Goal: Task Accomplishment & Management: Manage account settings

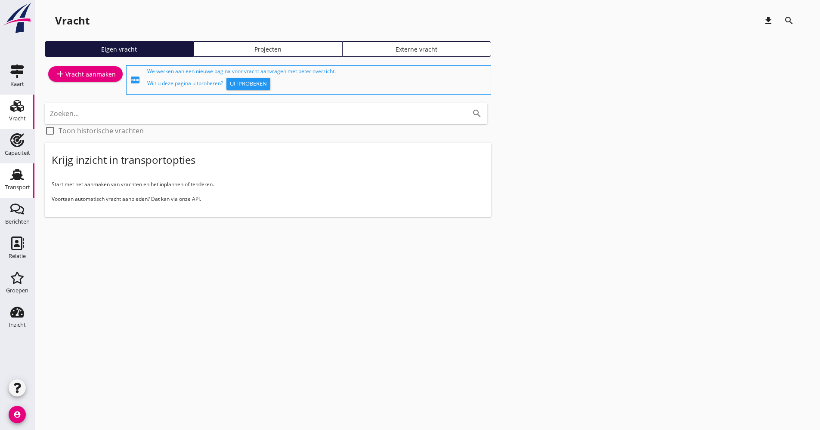
click at [28, 188] on div "Transport" at bounding box center [17, 188] width 25 height 6
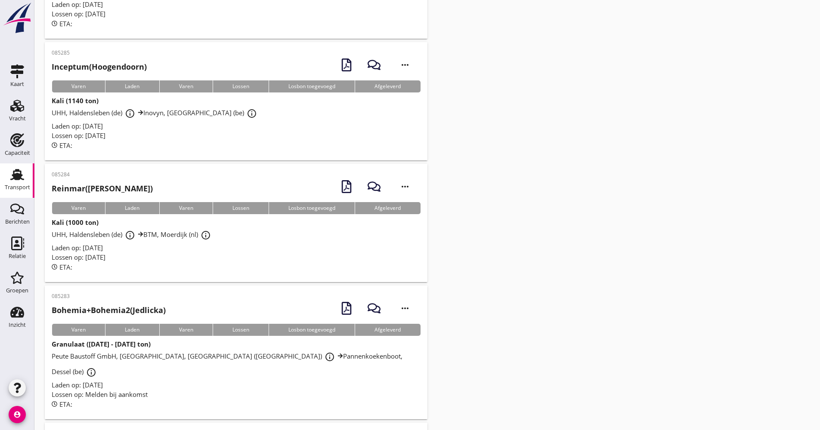
scroll to position [1916, 0]
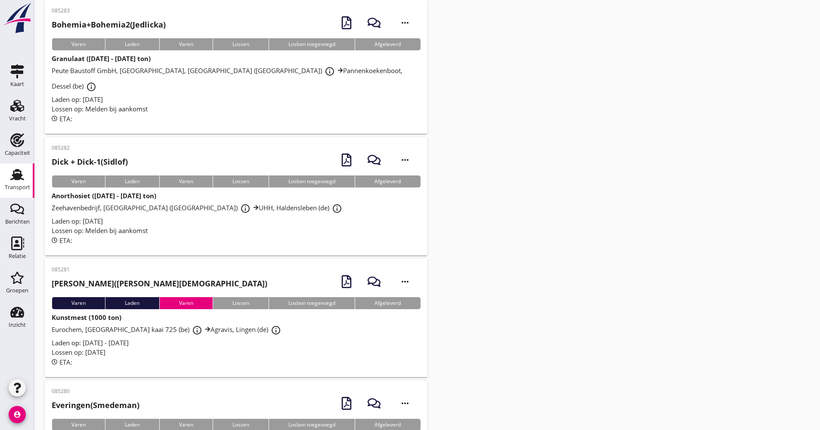
click at [206, 226] on div "Lossen op: Melden bij aankomst" at bounding box center [236, 231] width 369 height 10
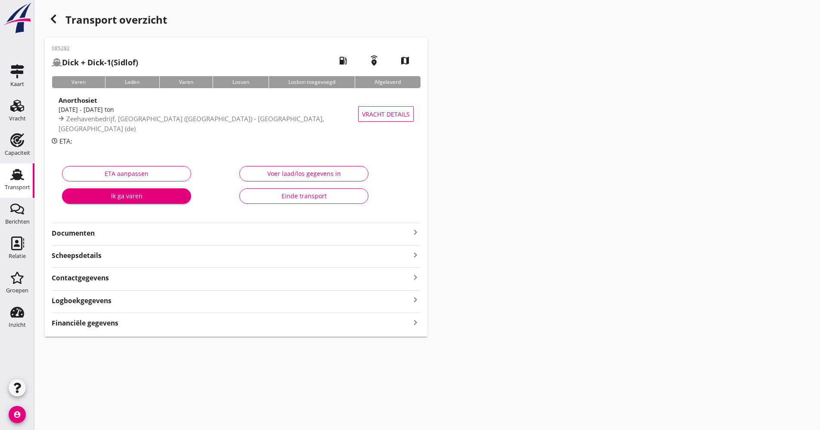
click at [114, 302] on div "Logboekgegevens keyboard_arrow_right" at bounding box center [236, 300] width 369 height 12
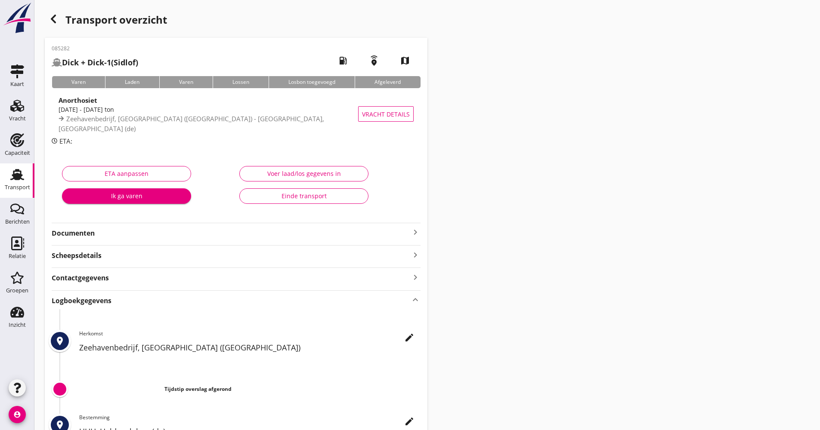
click at [411, 336] on icon "edit" at bounding box center [409, 338] width 10 height 10
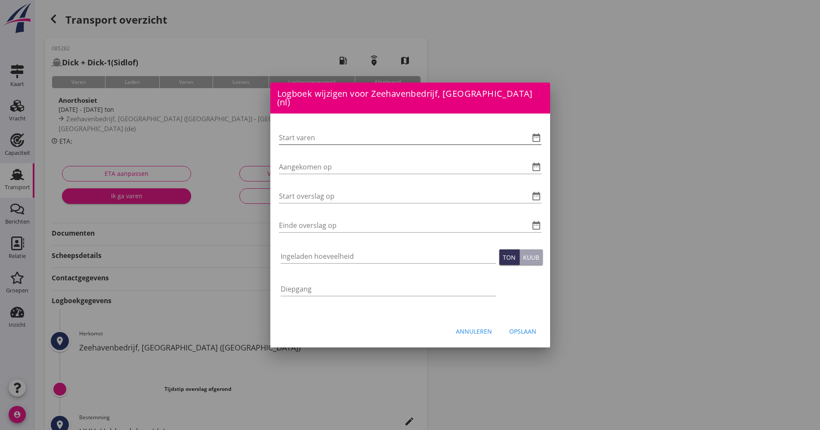
click at [536, 134] on icon "date_range" at bounding box center [536, 138] width 10 height 10
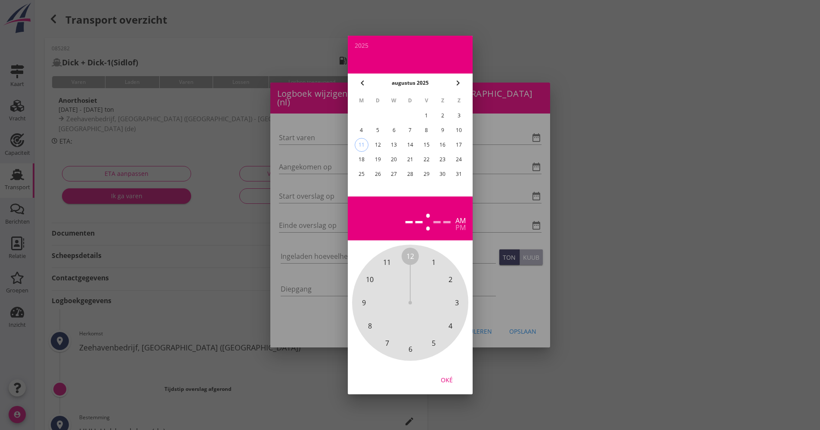
click at [428, 130] on div "8" at bounding box center [426, 130] width 14 height 14
drag, startPoint x: 406, startPoint y: 254, endPoint x: 410, endPoint y: 341, distance: 87.0
click at [410, 341] on div "12 1 2 3 4 5 6 7 8 9 10 11" at bounding box center [410, 302] width 93 height 93
click at [412, 255] on span "00" at bounding box center [410, 256] width 8 height 10
click at [411, 255] on span "00" at bounding box center [410, 256] width 8 height 10
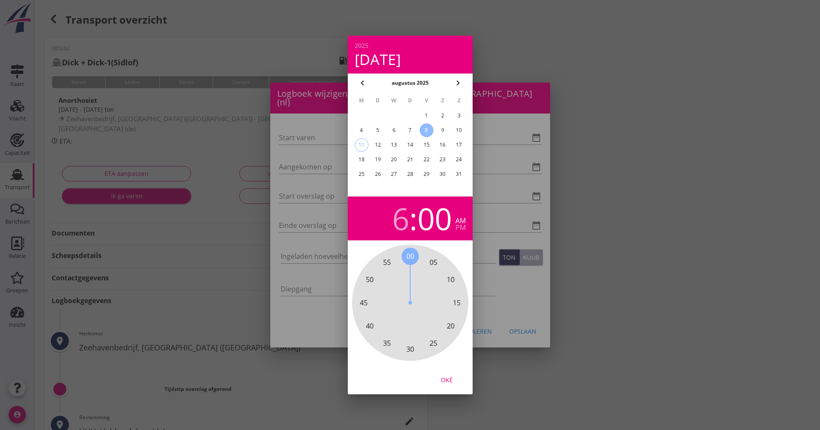
click at [454, 376] on div "Oké" at bounding box center [447, 380] width 24 height 9
type input "[DATE] 06:00"
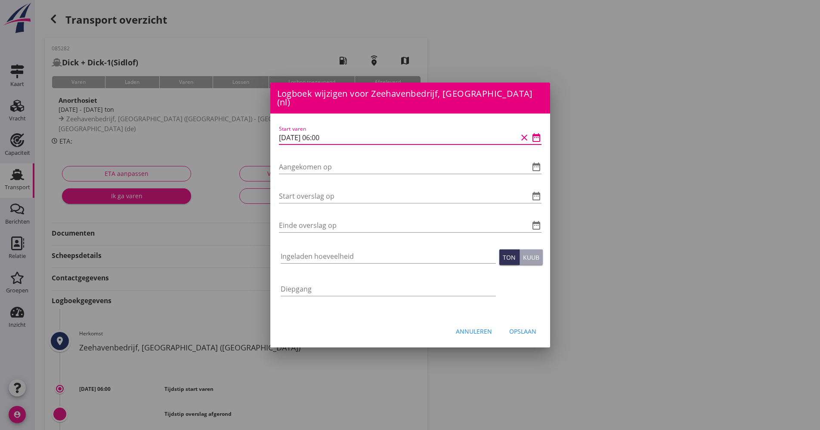
drag, startPoint x: 338, startPoint y: 133, endPoint x: 254, endPoint y: 126, distance: 84.2
click at [254, 126] on div "Logboek wijzigen voor UHH, Haldensleben (de) Start varen date_range Aangekomen …" at bounding box center [410, 287] width 820 height 574
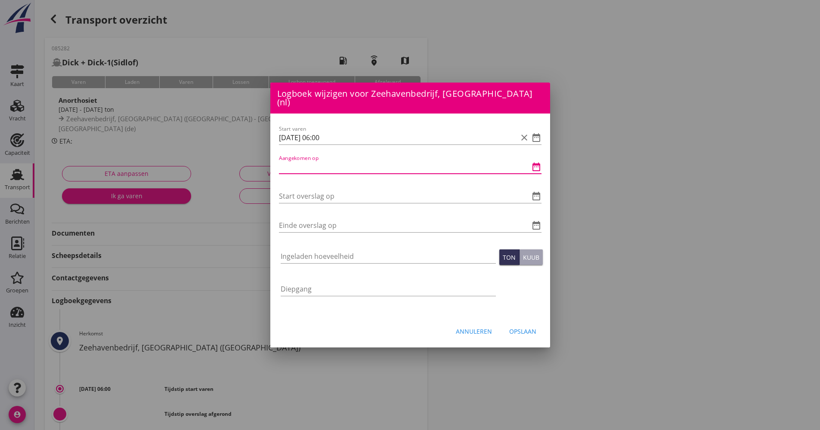
paste input "[DATE] 06:00"
type input "[DATE] 06:00"
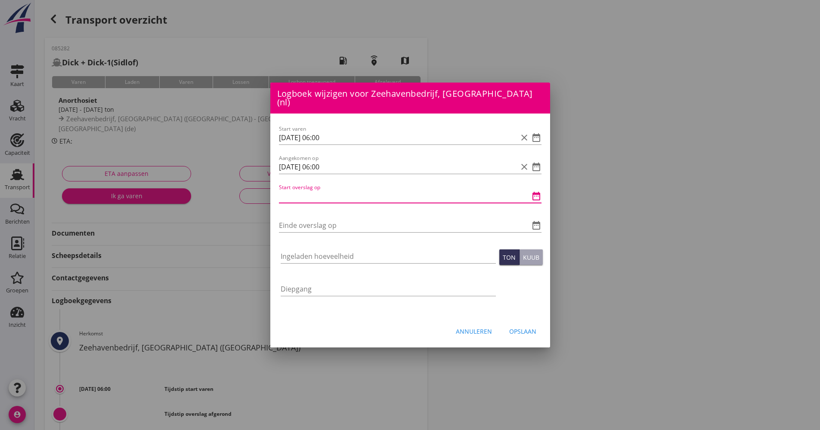
paste input "[DATE] 06:00"
drag, startPoint x: 324, startPoint y: 191, endPoint x: 316, endPoint y: 189, distance: 7.6
click at [316, 189] on input "[DATE] 06:00" at bounding box center [398, 196] width 238 height 14
drag, startPoint x: 290, startPoint y: 190, endPoint x: 276, endPoint y: 188, distance: 13.5
click at [275, 189] on div "Start varen [DATE] 06:00 clear date_range Aangekomen op [DATE] 06:00 clear date…" at bounding box center [410, 215] width 280 height 203
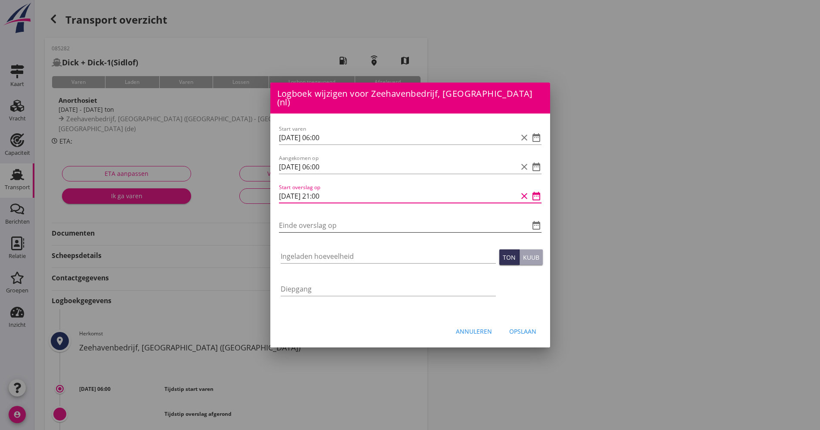
type input "[DATE] 21:00"
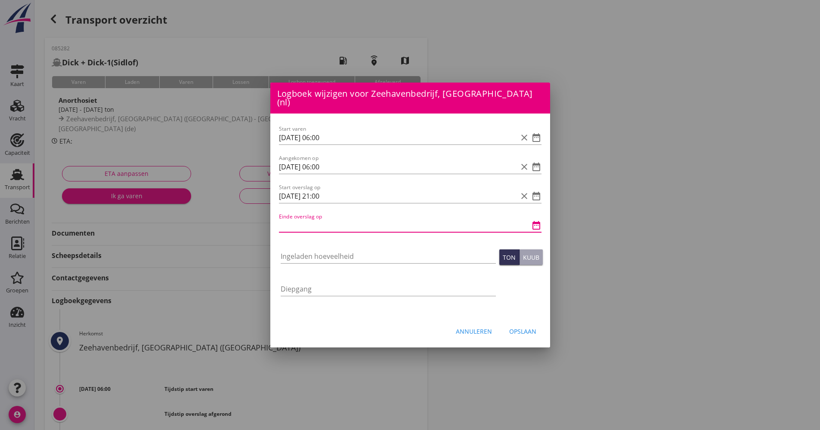
paste input "[DATE] 21:00"
click at [321, 221] on input "[DATE] 21:00" at bounding box center [398, 226] width 238 height 14
drag, startPoint x: 324, startPoint y: 219, endPoint x: 317, endPoint y: 219, distance: 6.9
click at [317, 219] on input "[DATE] 21:00" at bounding box center [398, 226] width 238 height 14
type input "[DATE] 03:00"
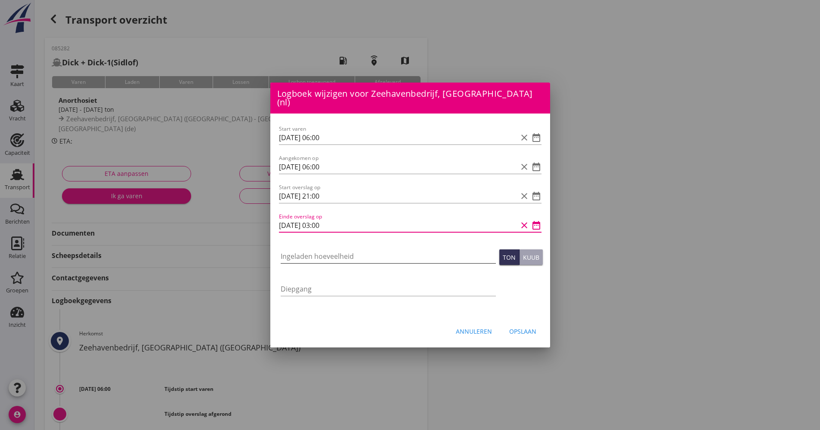
click at [311, 250] on input "Ingeladen hoeveelheid" at bounding box center [388, 257] width 215 height 14
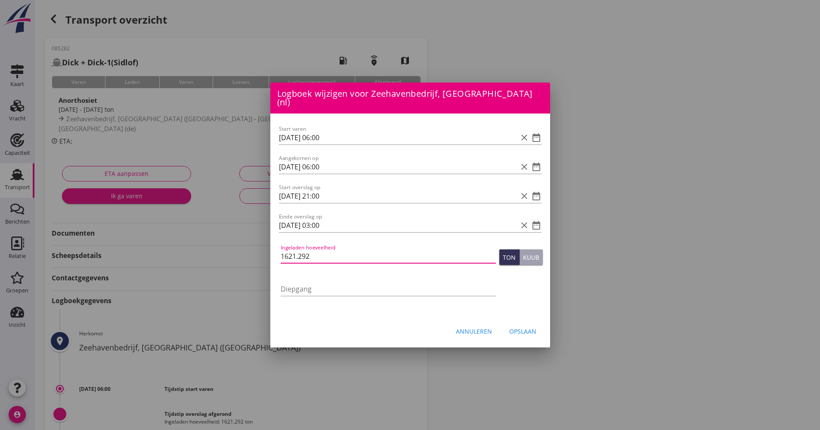
type input "1621.292"
click at [521, 327] on div "Opslaan" at bounding box center [522, 331] width 27 height 9
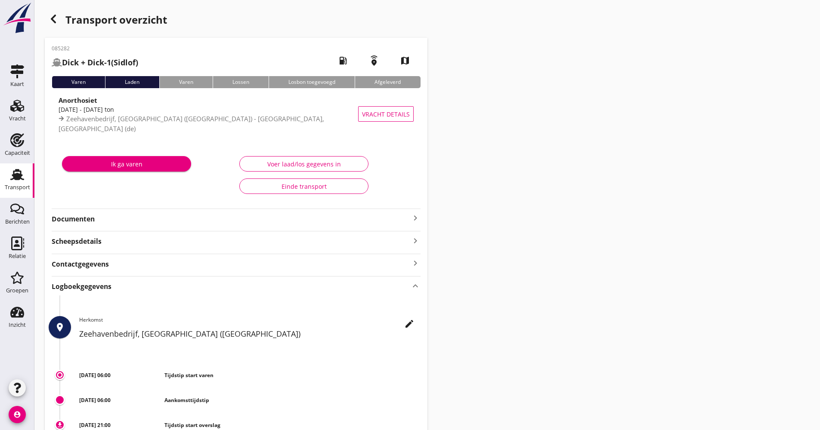
drag, startPoint x: 30, startPoint y: 188, endPoint x: 11, endPoint y: 188, distance: 18.9
click at [30, 188] on link "Transport Transport" at bounding box center [17, 181] width 34 height 34
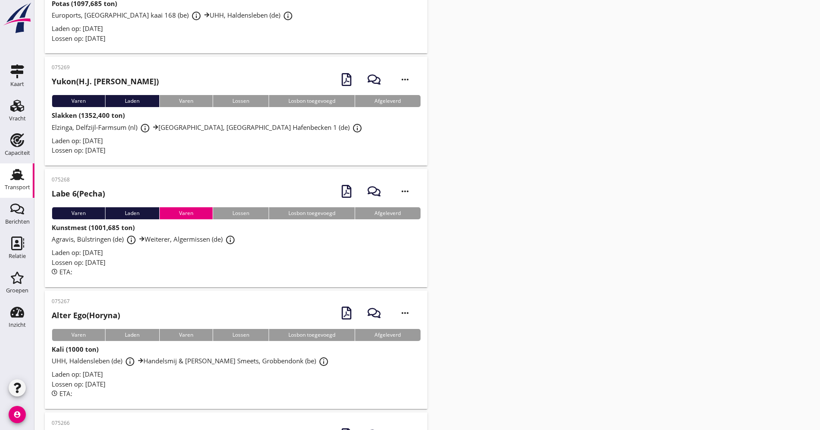
scroll to position [3552, 0]
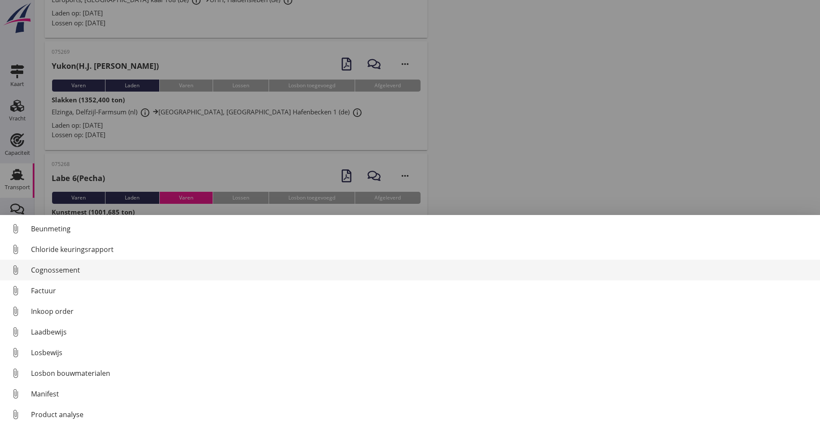
click at [66, 275] on div "Cognossement" at bounding box center [422, 270] width 782 height 10
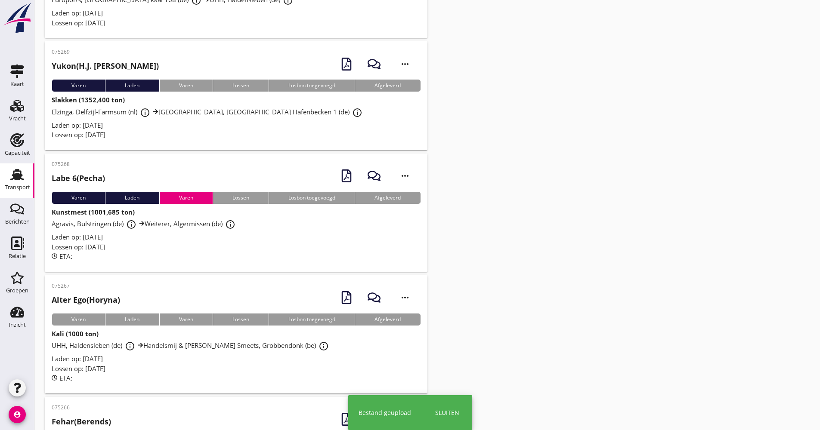
click at [203, 354] on div "Laden op: [DATE]" at bounding box center [236, 359] width 369 height 10
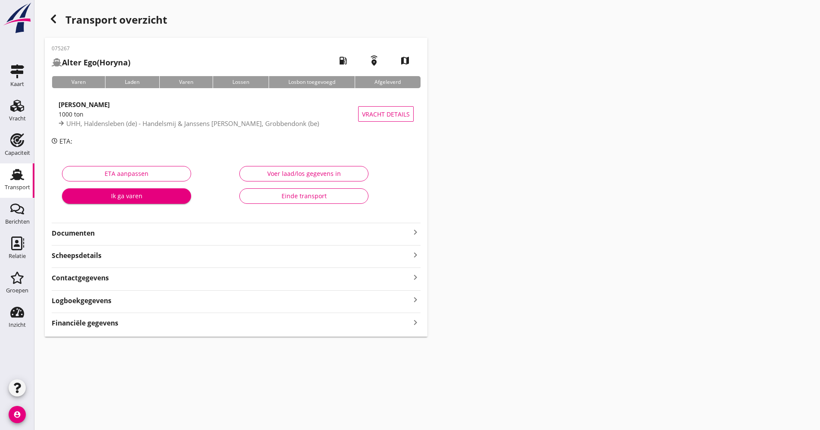
click at [107, 301] on strong "Logboekgegevens" at bounding box center [82, 301] width 60 height 10
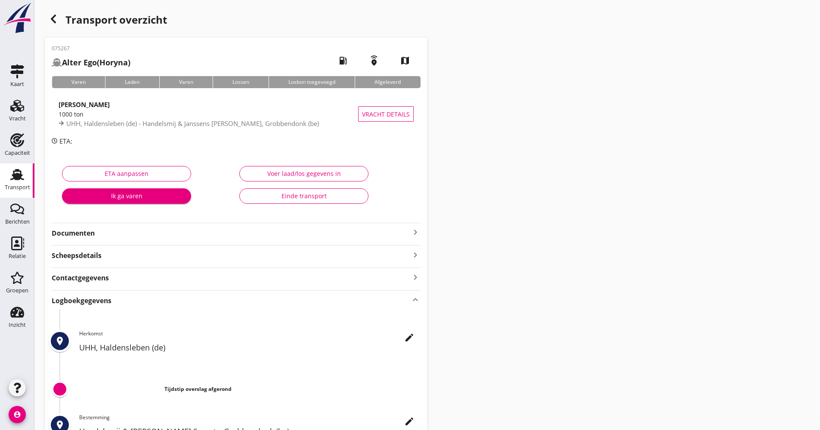
click at [420, 340] on div "075267 Alter Ego (Horyna) local_gas_station emergency_share map Varen Laden Var…" at bounding box center [236, 278] width 383 height 481
click at [413, 337] on icon "edit" at bounding box center [409, 338] width 10 height 10
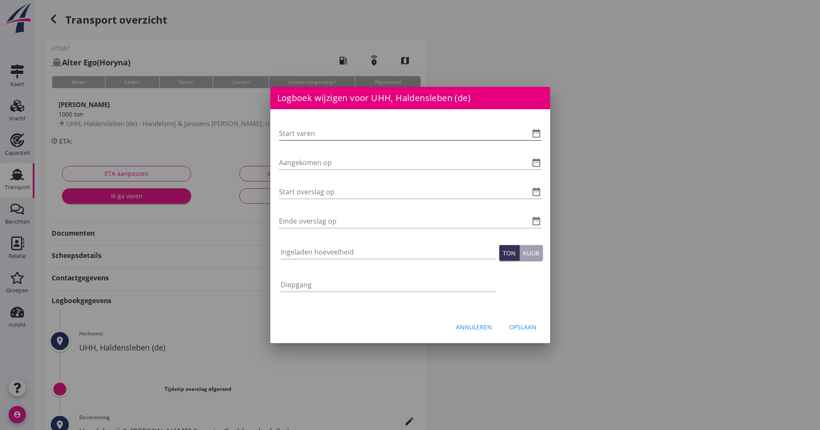
click at [539, 133] on icon "date_range" at bounding box center [536, 133] width 10 height 10
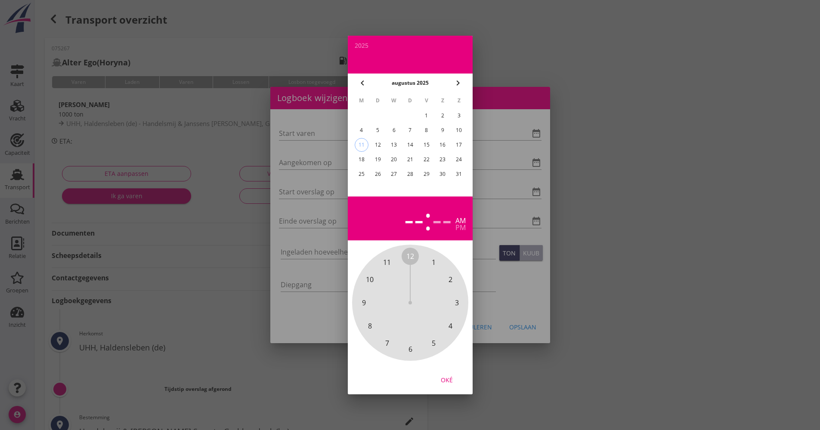
click at [425, 130] on div "8" at bounding box center [426, 130] width 14 height 14
drag, startPoint x: 427, startPoint y: 276, endPoint x: 418, endPoint y: 344, distance: 68.6
click at [418, 344] on div "12 1 2 3 4 5 6 7 8 9 10 11" at bounding box center [410, 302] width 93 height 93
click at [410, 256] on span "00" at bounding box center [410, 256] width 8 height 10
click at [445, 378] on div "Oké" at bounding box center [447, 380] width 24 height 9
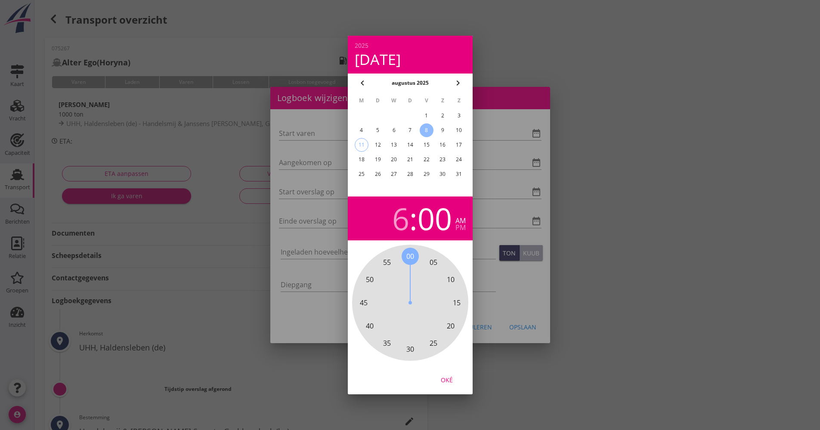
type input "[DATE] 06:00"
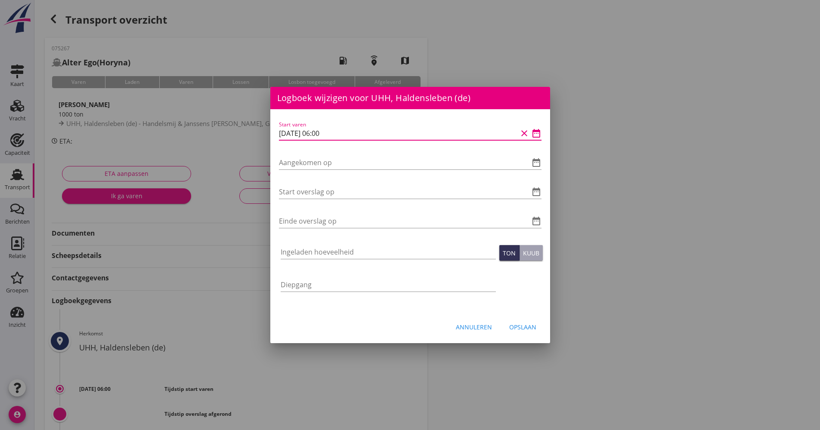
drag, startPoint x: 342, startPoint y: 134, endPoint x: 269, endPoint y: 128, distance: 72.6
click at [269, 130] on div "Logboek wijzigen voor Handelsmij & Janssens Smeets, Grobbendonk (be) Start vare…" at bounding box center [410, 287] width 820 height 574
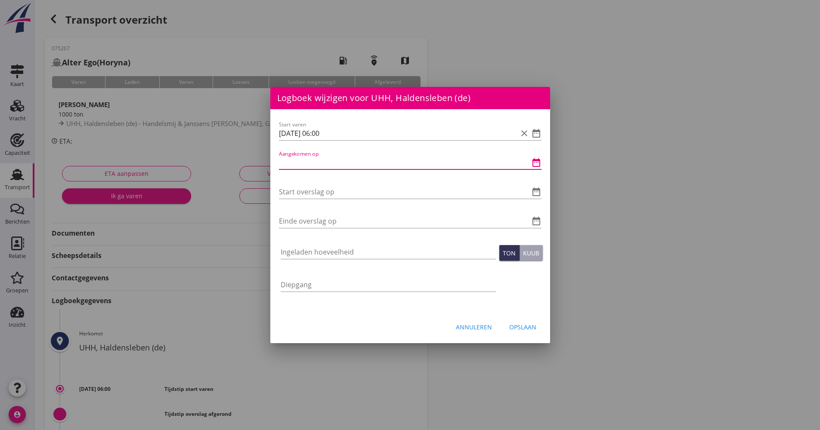
paste input "[DATE] 06:00"
type input "[DATE] 06:00"
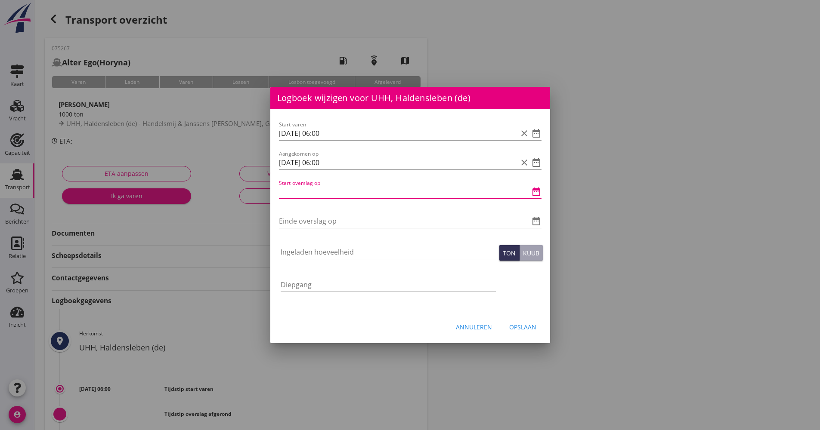
paste input "[DATE] 06:00"
drag, startPoint x: 343, startPoint y: 198, endPoint x: 313, endPoint y: 191, distance: 30.4
click at [313, 191] on input "[DATE] 06:00" at bounding box center [398, 192] width 238 height 14
drag, startPoint x: 354, startPoint y: 197, endPoint x: 258, endPoint y: 201, distance: 96.4
click at [258, 201] on div "Logboek wijzigen voor Handelsmij & Janssens Smeets, Grobbendonk (be) Start vare…" at bounding box center [410, 287] width 820 height 574
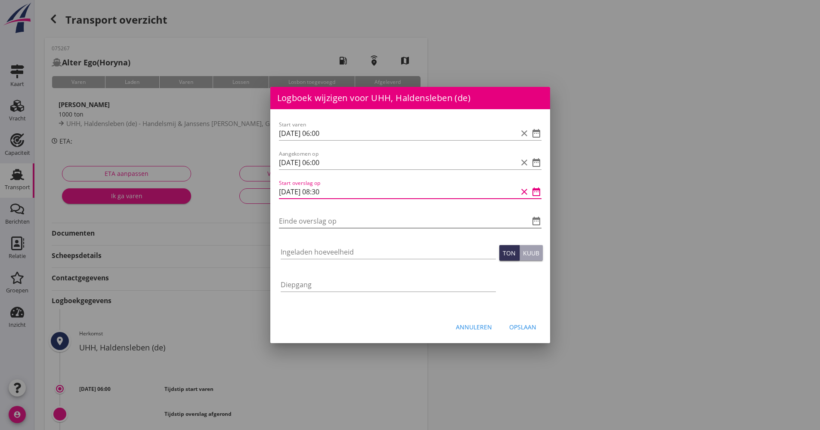
type input "[DATE] 08:30"
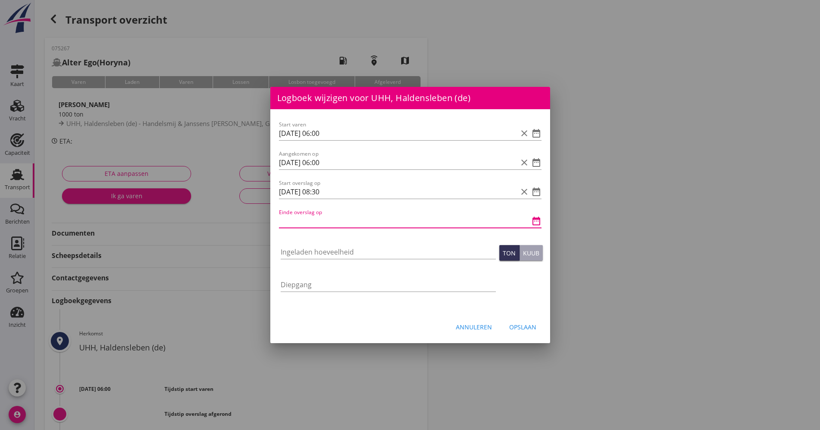
paste input "[DATE] 08:30"
drag, startPoint x: 339, startPoint y: 225, endPoint x: 318, endPoint y: 219, distance: 22.3
click at [318, 219] on input "[DATE] 08:30" at bounding box center [398, 221] width 238 height 14
type input "[DATE] 15:00"
click at [307, 247] on input "Ingeladen hoeveelheid" at bounding box center [388, 252] width 215 height 14
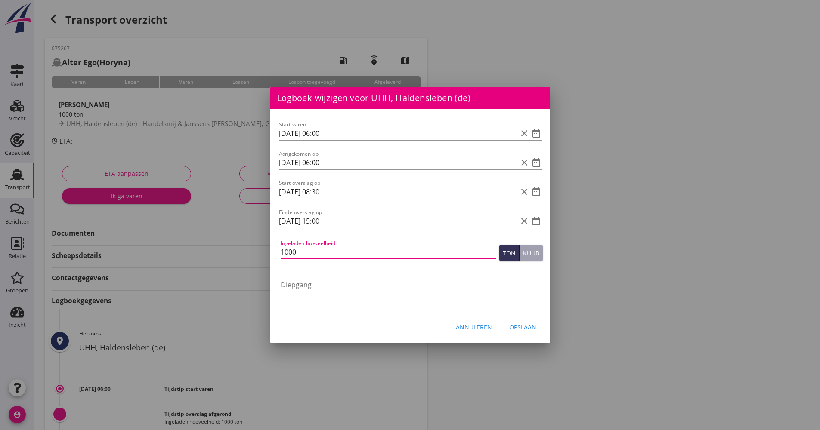
type input "1000"
click at [517, 325] on div "Opslaan" at bounding box center [522, 327] width 27 height 9
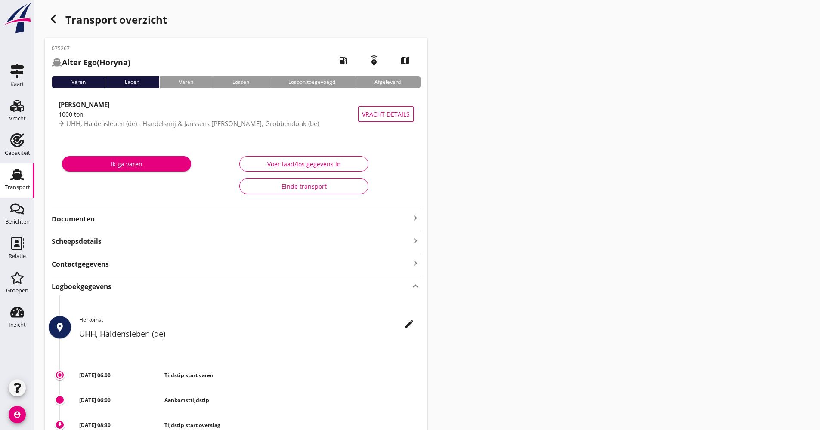
click at [6, 177] on link "Transport Transport" at bounding box center [17, 181] width 34 height 34
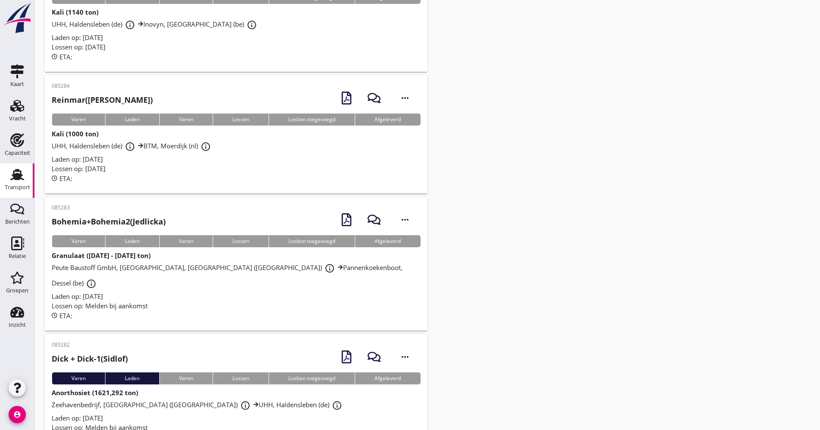
scroll to position [1744, 0]
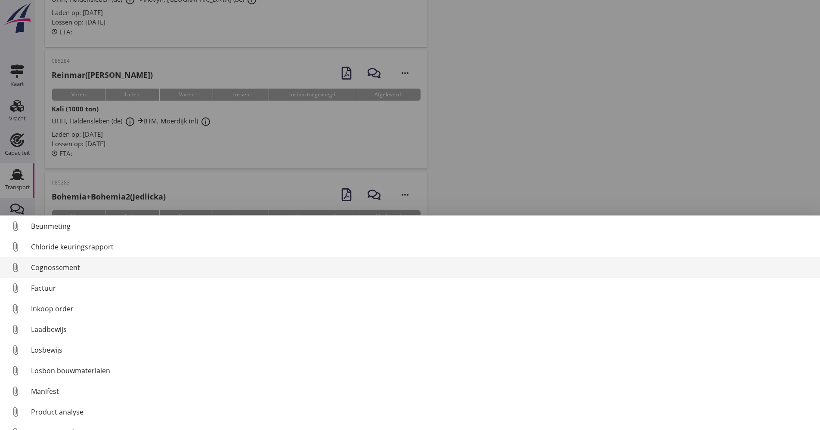
click at [80, 264] on div "Cognossement" at bounding box center [422, 267] width 782 height 10
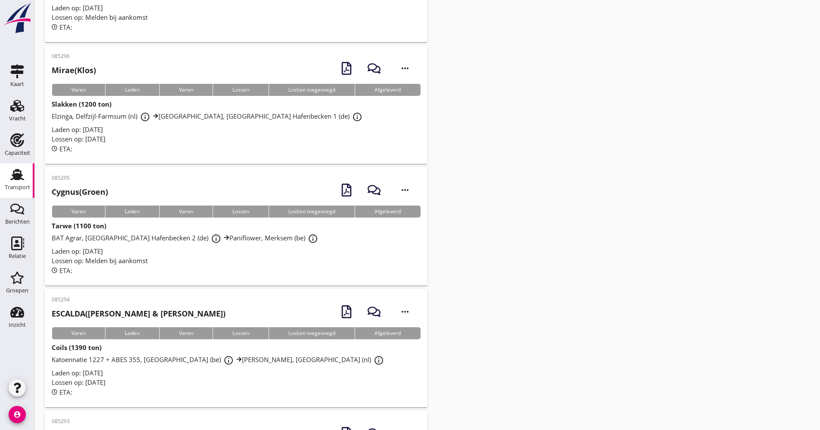
scroll to position [152, 0]
